Goal: Find specific page/section: Find specific page/section

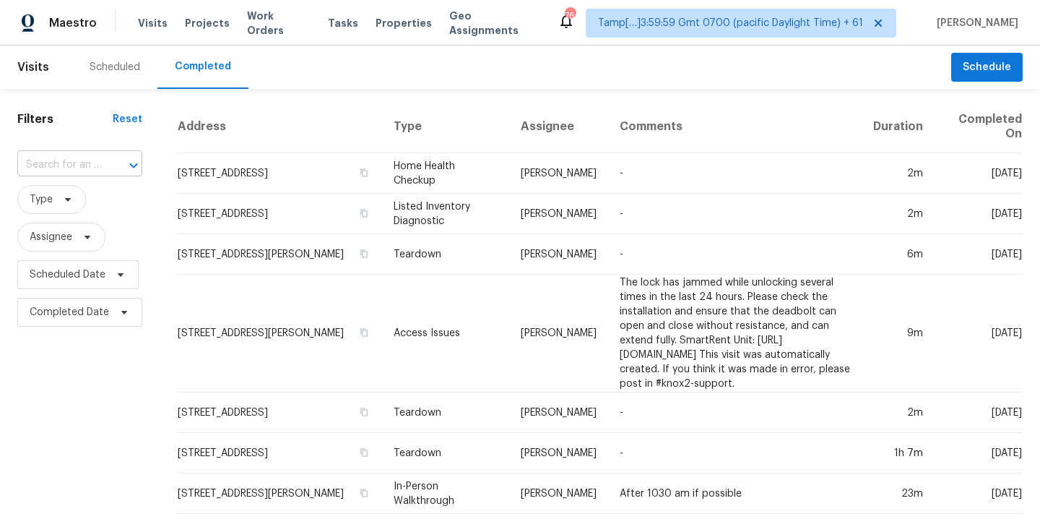
click at [70, 162] on input "text" at bounding box center [59, 165] width 85 height 22
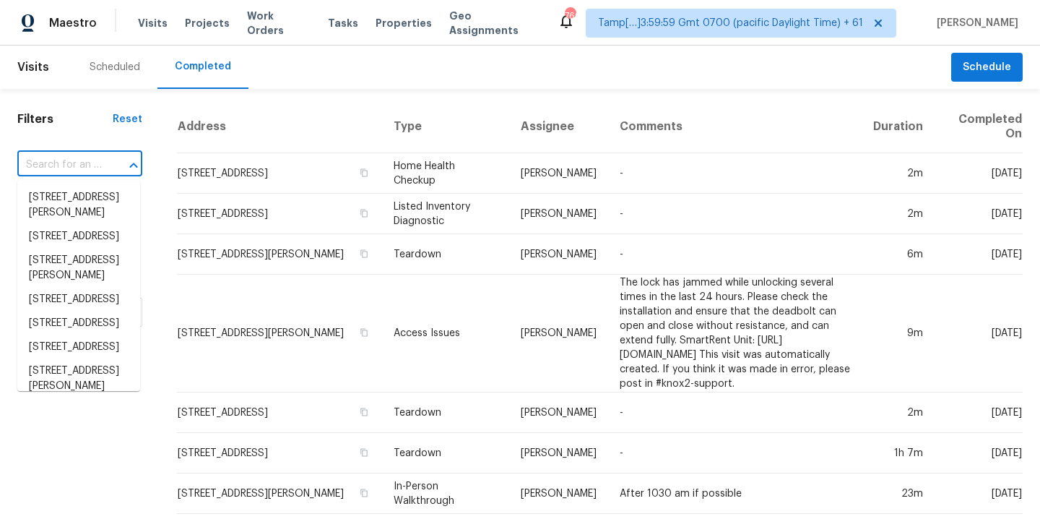
paste input "[STREET_ADDRESS]"
type input "[STREET_ADDRESS]"
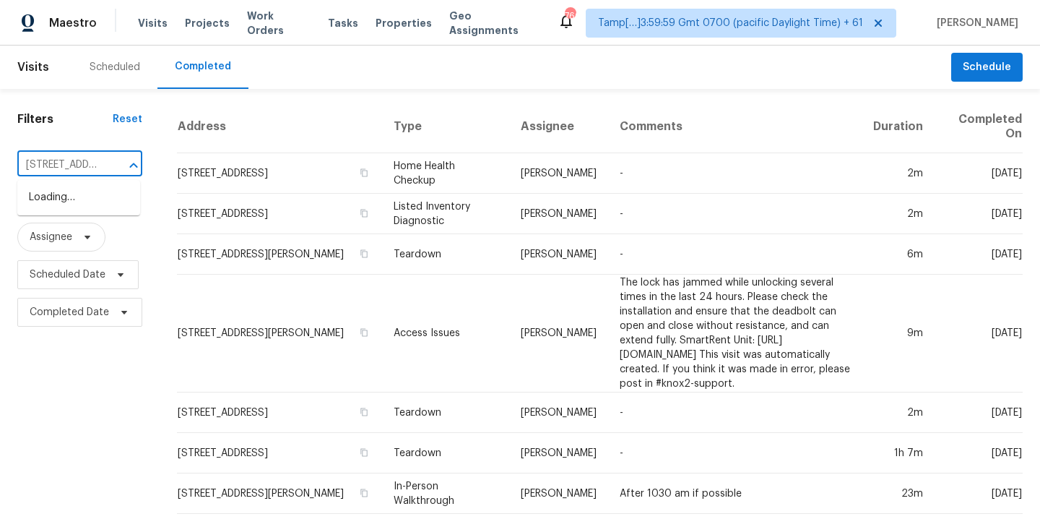
scroll to position [0, 112]
click at [64, 204] on li "[STREET_ADDRESS]" at bounding box center [78, 198] width 123 height 24
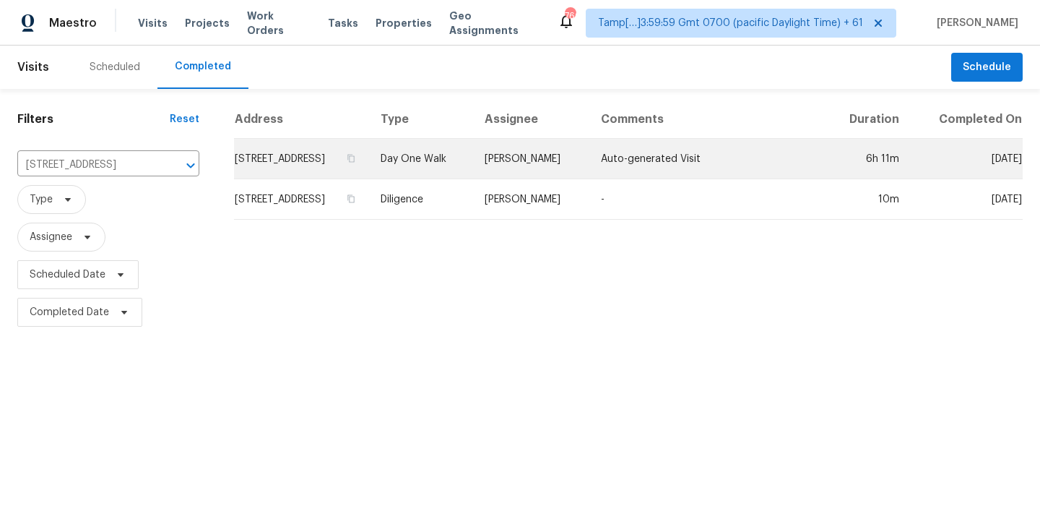
click at [316, 176] on td "[STREET_ADDRESS]" at bounding box center [301, 159] width 135 height 40
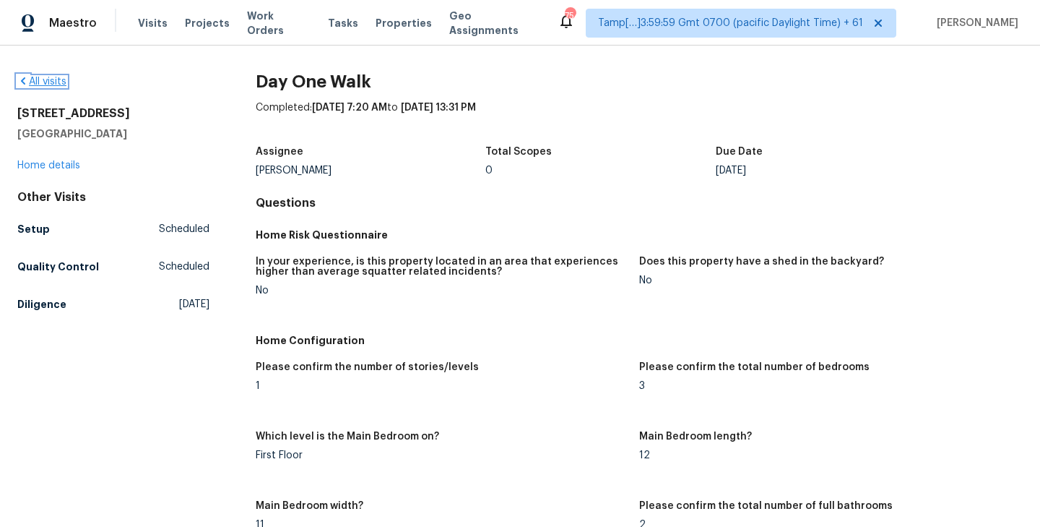
click at [44, 81] on link "All visits" at bounding box center [41, 82] width 49 height 10
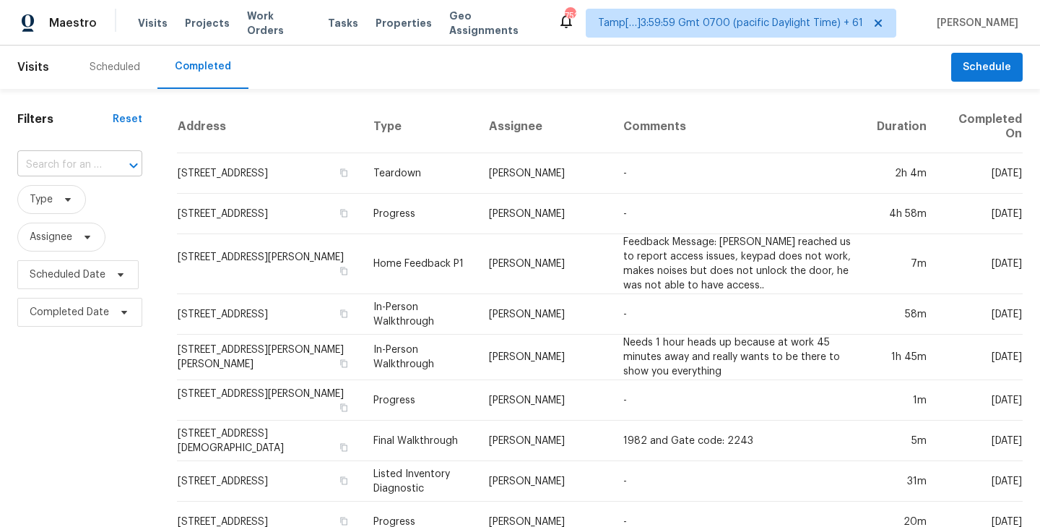
click at [86, 160] on input "text" at bounding box center [59, 165] width 85 height 22
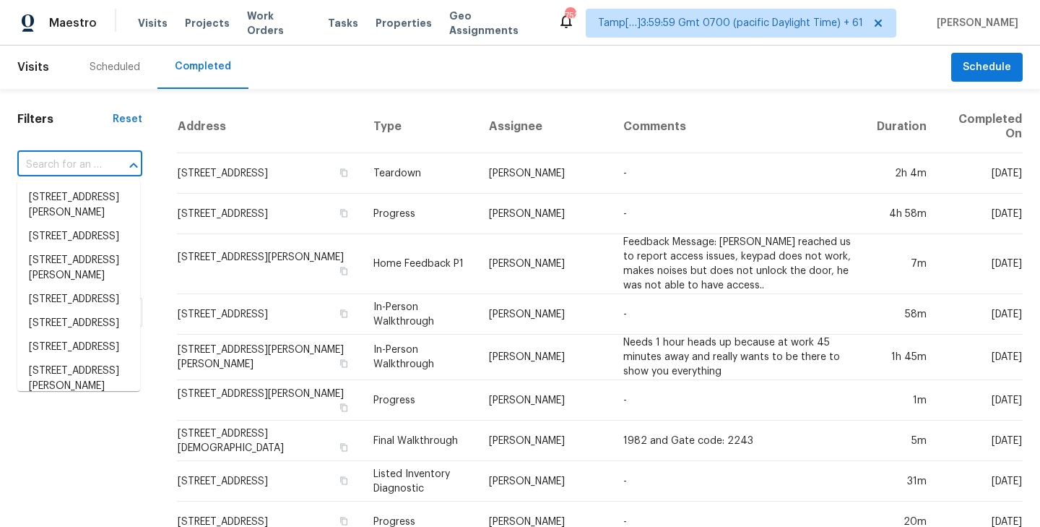
paste input "[STREET_ADDRESS]"
type input "[STREET_ADDRESS]"
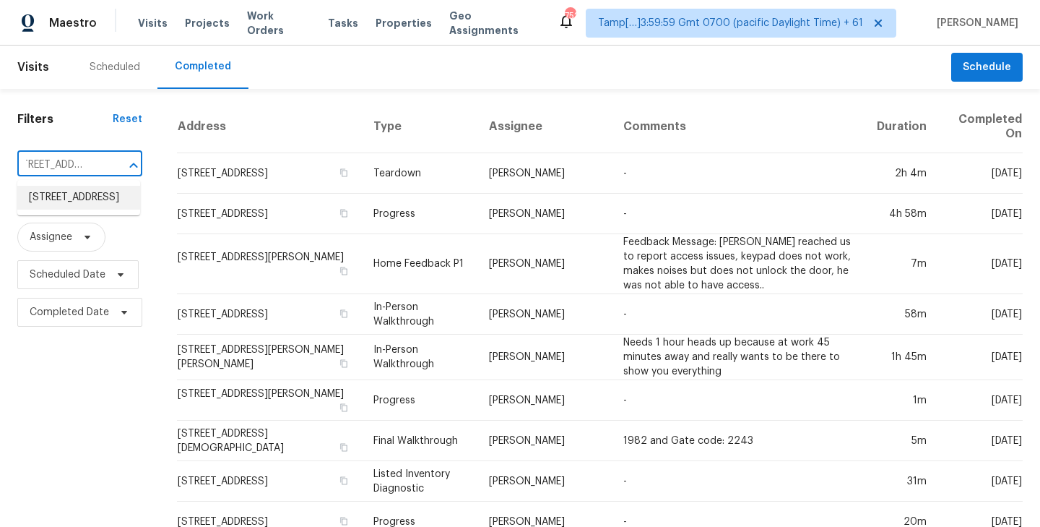
click at [63, 196] on li "[STREET_ADDRESS]" at bounding box center [78, 198] width 123 height 24
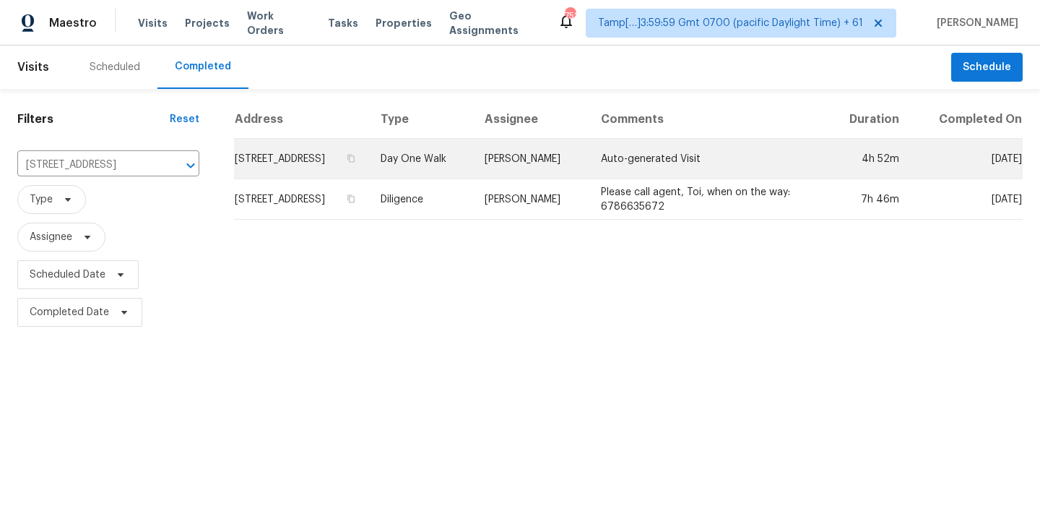
click at [342, 176] on td "[STREET_ADDRESS]" at bounding box center [301, 159] width 135 height 40
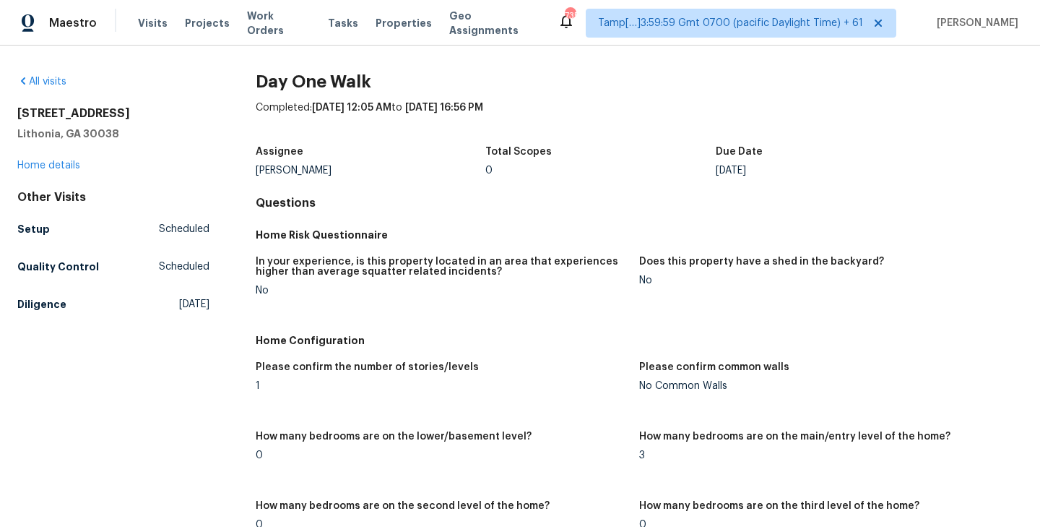
click at [40, 74] on div "All visits" at bounding box center [113, 81] width 192 height 14
click at [48, 80] on link "All visits" at bounding box center [41, 82] width 49 height 10
